Goal: Information Seeking & Learning: Compare options

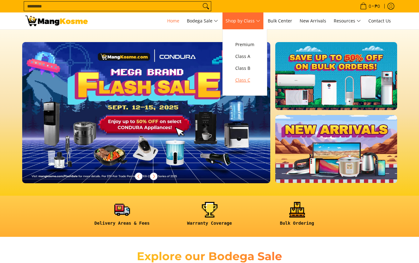
click at [243, 78] on span "Class C" at bounding box center [244, 80] width 19 height 8
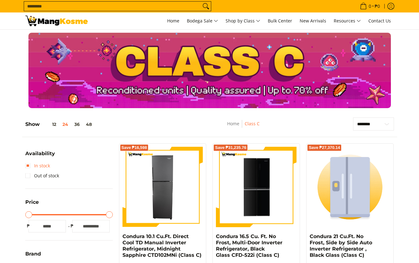
click at [29, 165] on link "In stock" at bounding box center [37, 166] width 25 height 10
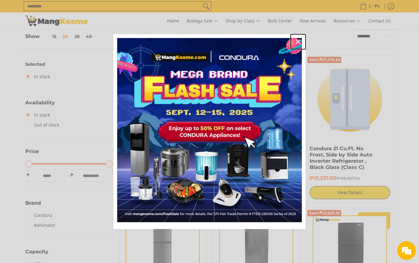
click at [297, 41] on icon "close icon" at bounding box center [297, 41] width 5 height 5
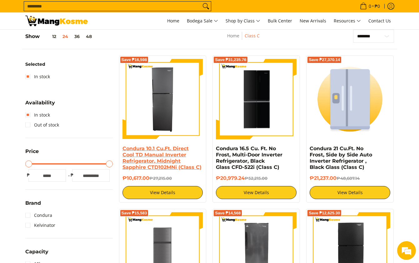
click at [150, 150] on link "Condura 10.1 Cu.Ft. Direct Cool TD Manual Inverter Refrigerator, Midnight Sapph…" at bounding box center [161, 158] width 79 height 25
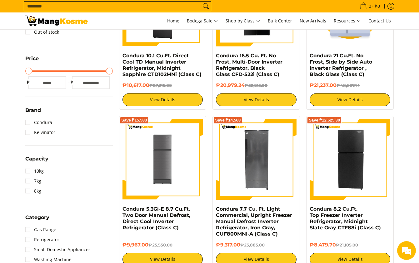
scroll to position [182, 0]
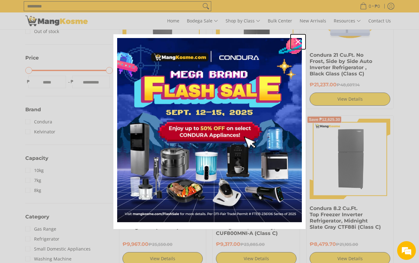
click at [296, 41] on icon "close icon" at bounding box center [297, 41] width 5 height 5
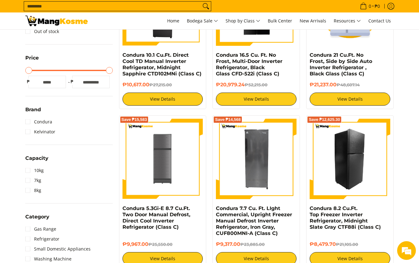
click at [345, 161] on img at bounding box center [349, 159] width 81 height 81
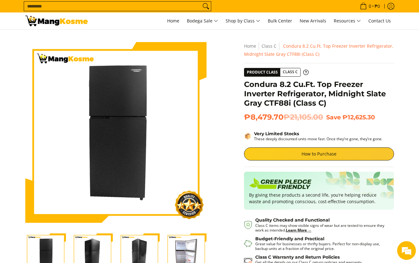
click at [93, 248] on img "Condura 8.2 Cu.Ft. Top Freezer Inverter Refrigerator, Midnight Slate Gray CTF88…" at bounding box center [92, 254] width 41 height 41
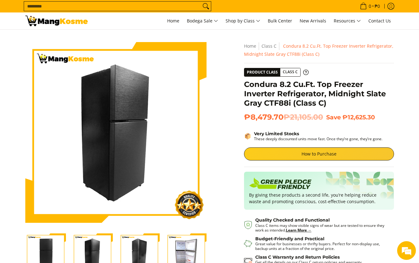
click at [133, 248] on img "Condura 8.2 Cu.Ft. Top Freezer Inverter Refrigerator, Midnight Slate Gray CTF88…" at bounding box center [139, 254] width 41 height 41
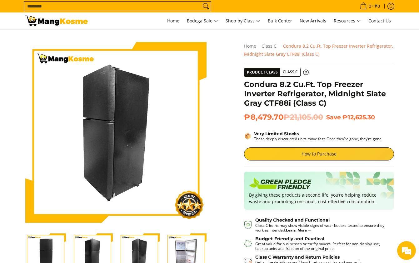
click at [183, 250] on img "Condura 8.2 Cu.Ft. Top Freezer Inverter Refrigerator, Midnight Slate Gray CTF88…" at bounding box center [186, 254] width 41 height 41
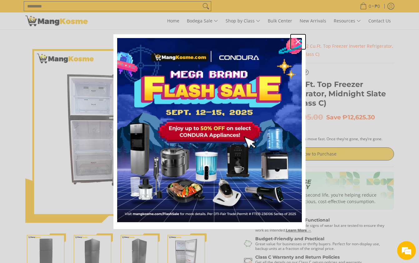
click at [296, 42] on icon "close icon" at bounding box center [297, 41] width 5 height 5
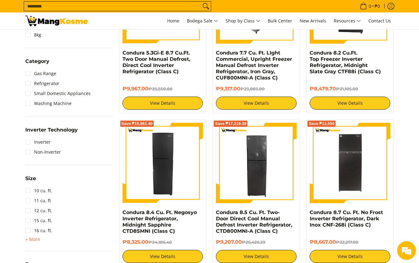
scroll to position [338, 0]
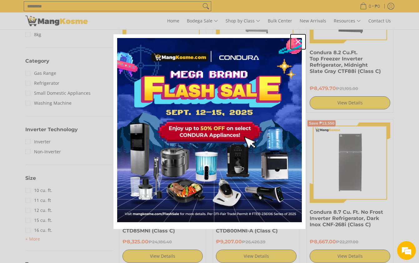
click at [298, 39] on div "Close" at bounding box center [298, 42] width 10 height 10
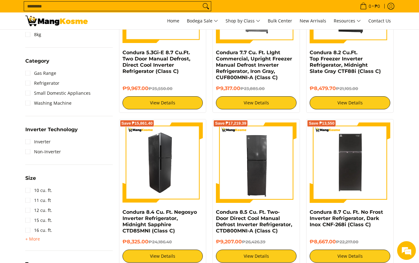
click at [156, 167] on img at bounding box center [162, 163] width 81 height 81
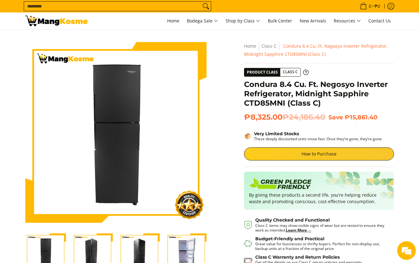
click at [88, 256] on img "Condura 8.4 Cu. Ft. Negosyo Inverter Refrigerator, Midnight Sapphire CTD85MNI (…" at bounding box center [92, 254] width 41 height 41
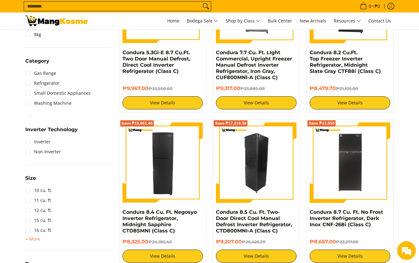
click at [253, 153] on body "Skip to Main Content Home Bodega Sale Shop by Class Bulk Center New Arrivals Re…" at bounding box center [209, 138] width 419 height 952
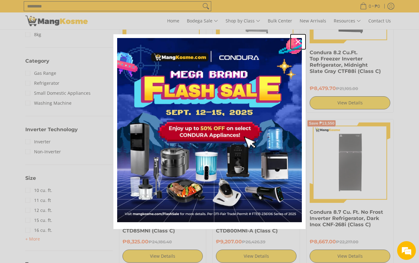
click at [299, 41] on icon "close icon" at bounding box center [297, 41] width 5 height 5
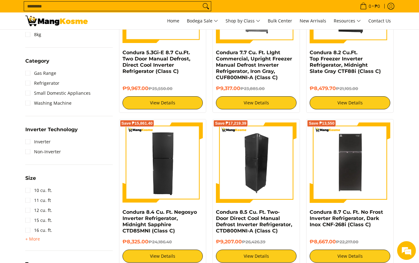
click at [267, 169] on img at bounding box center [256, 163] width 81 height 81
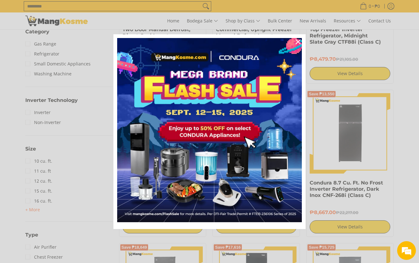
scroll to position [431, 0]
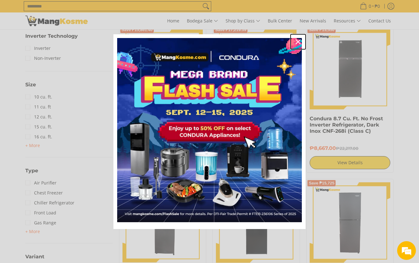
click at [298, 42] on icon "close icon" at bounding box center [297, 41] width 5 height 5
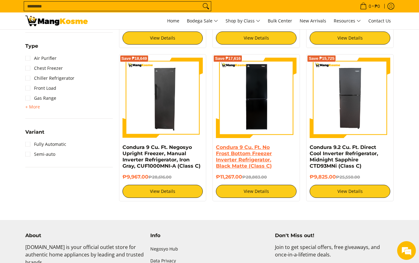
scroll to position [0, 0]
click at [242, 152] on link "Condura 9 Cu. Ft. No Frost Bottom Freezer Inverter Refrigerator, Black Matte (C…" at bounding box center [244, 157] width 56 height 25
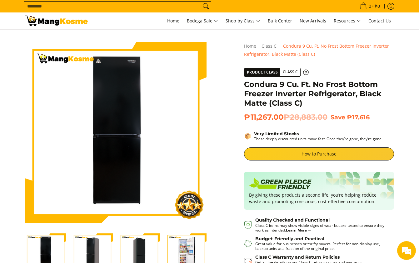
click at [84, 251] on img "Condura 9 Cu. Ft. No Frost Bottom Freezer Inverter Refrigerator, Black Matte (C…" at bounding box center [92, 254] width 41 height 41
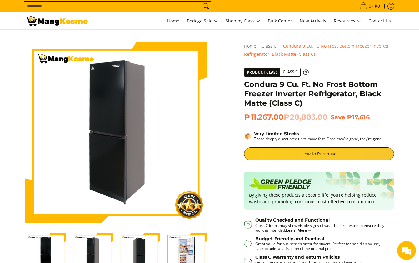
click at [142, 258] on img "Condura 9 Cu. Ft. No Frost Bottom Freezer Inverter Refrigerator, Black Matte (C…" at bounding box center [139, 254] width 41 height 41
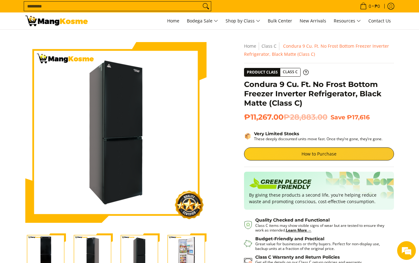
click at [186, 249] on img "Condura 9 Cu. Ft. No Frost Bottom Freezer Inverter Refrigerator, Black Matte (C…" at bounding box center [186, 254] width 41 height 41
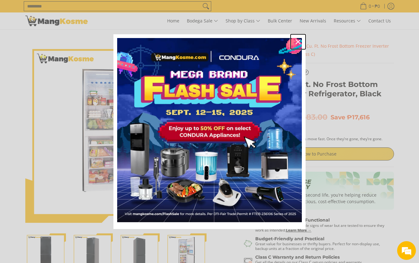
click at [298, 41] on icon "close icon" at bounding box center [297, 41] width 5 height 5
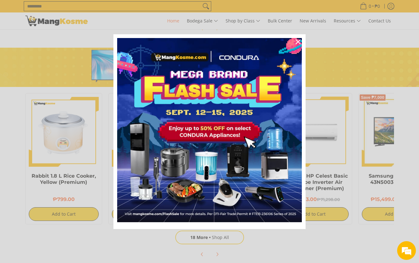
scroll to position [0, 248]
click at [299, 40] on icon "close icon" at bounding box center [297, 41] width 5 height 5
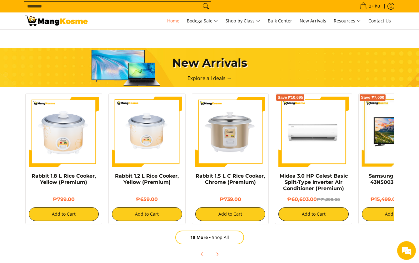
scroll to position [0, 0]
click at [219, 251] on button "Next" at bounding box center [217, 255] width 14 height 14
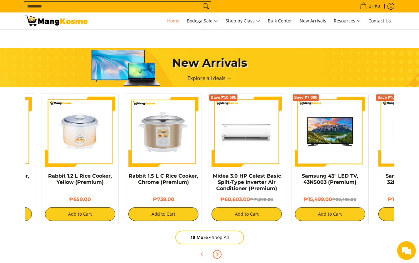
scroll to position [0, 125]
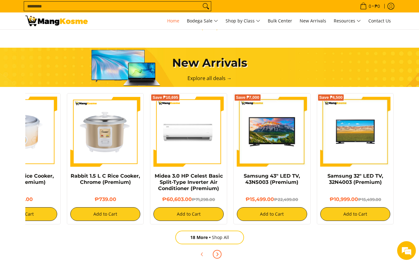
click at [219, 251] on button "Next" at bounding box center [217, 255] width 14 height 14
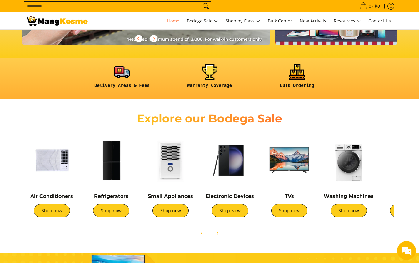
scroll to position [125, 0]
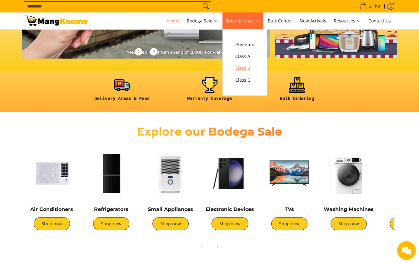
click at [246, 67] on span "Class B" at bounding box center [244, 69] width 19 height 8
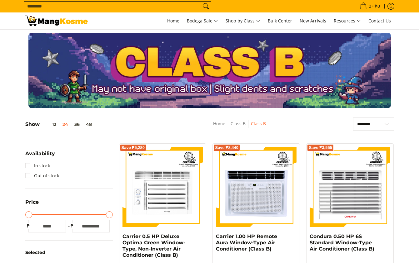
scroll to position [94, 0]
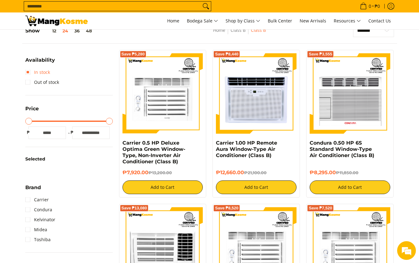
drag, startPoint x: 28, startPoint y: 71, endPoint x: 190, endPoint y: 74, distance: 162.1
click at [28, 71] on link "In stock" at bounding box center [37, 72] width 25 height 10
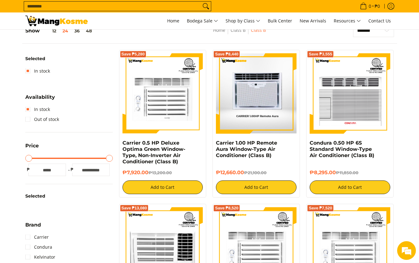
scroll to position [88, 0]
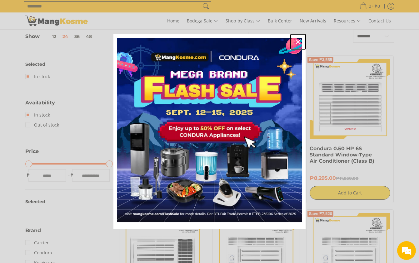
drag, startPoint x: 298, startPoint y: 42, endPoint x: 262, endPoint y: 65, distance: 43.1
click at [298, 42] on icon "close icon" at bounding box center [297, 41] width 5 height 5
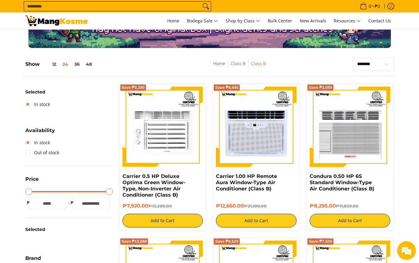
scroll to position [0, 0]
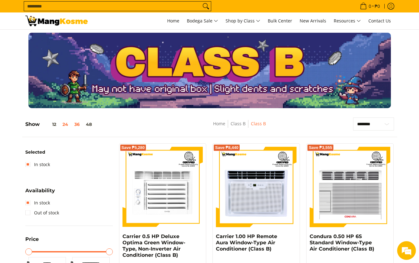
click at [76, 124] on button "36" at bounding box center [77, 124] width 12 height 5
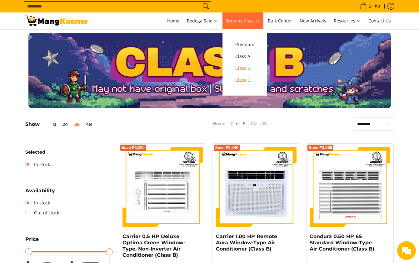
click at [254, 82] on span "Class C" at bounding box center [244, 80] width 19 height 8
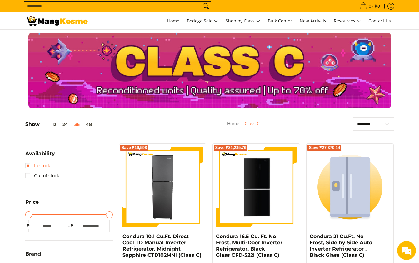
click at [28, 167] on link "In stock" at bounding box center [37, 166] width 25 height 10
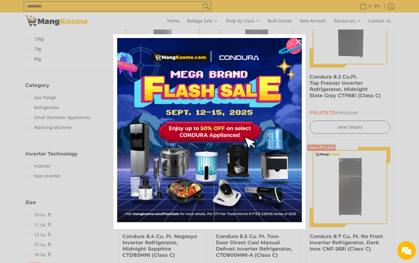
scroll to position [400, 0]
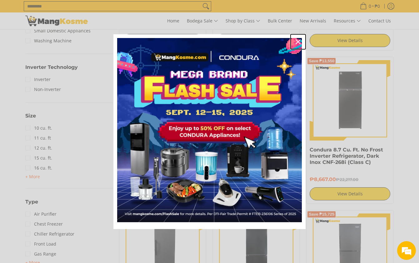
click at [296, 43] on icon "close icon" at bounding box center [297, 41] width 5 height 5
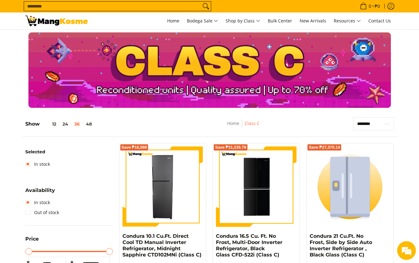
scroll to position [0, 0]
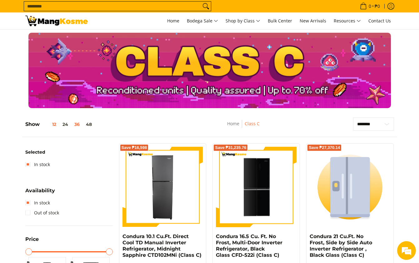
click at [53, 125] on button "12" at bounding box center [50, 124] width 20 height 5
